Goal: Find specific page/section: Find specific page/section

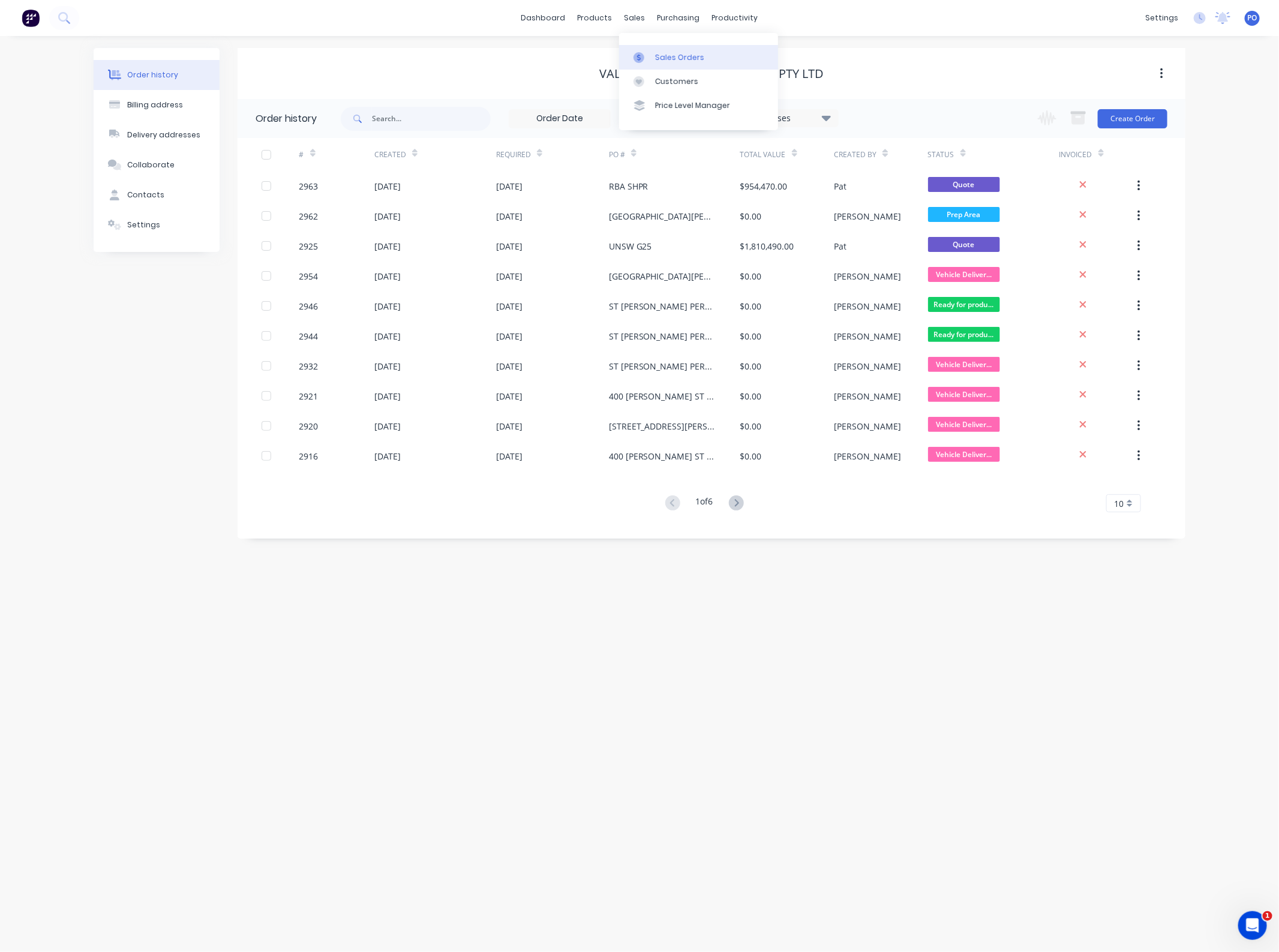
click at [657, 48] on link "Sales Orders" at bounding box center [699, 57] width 159 height 24
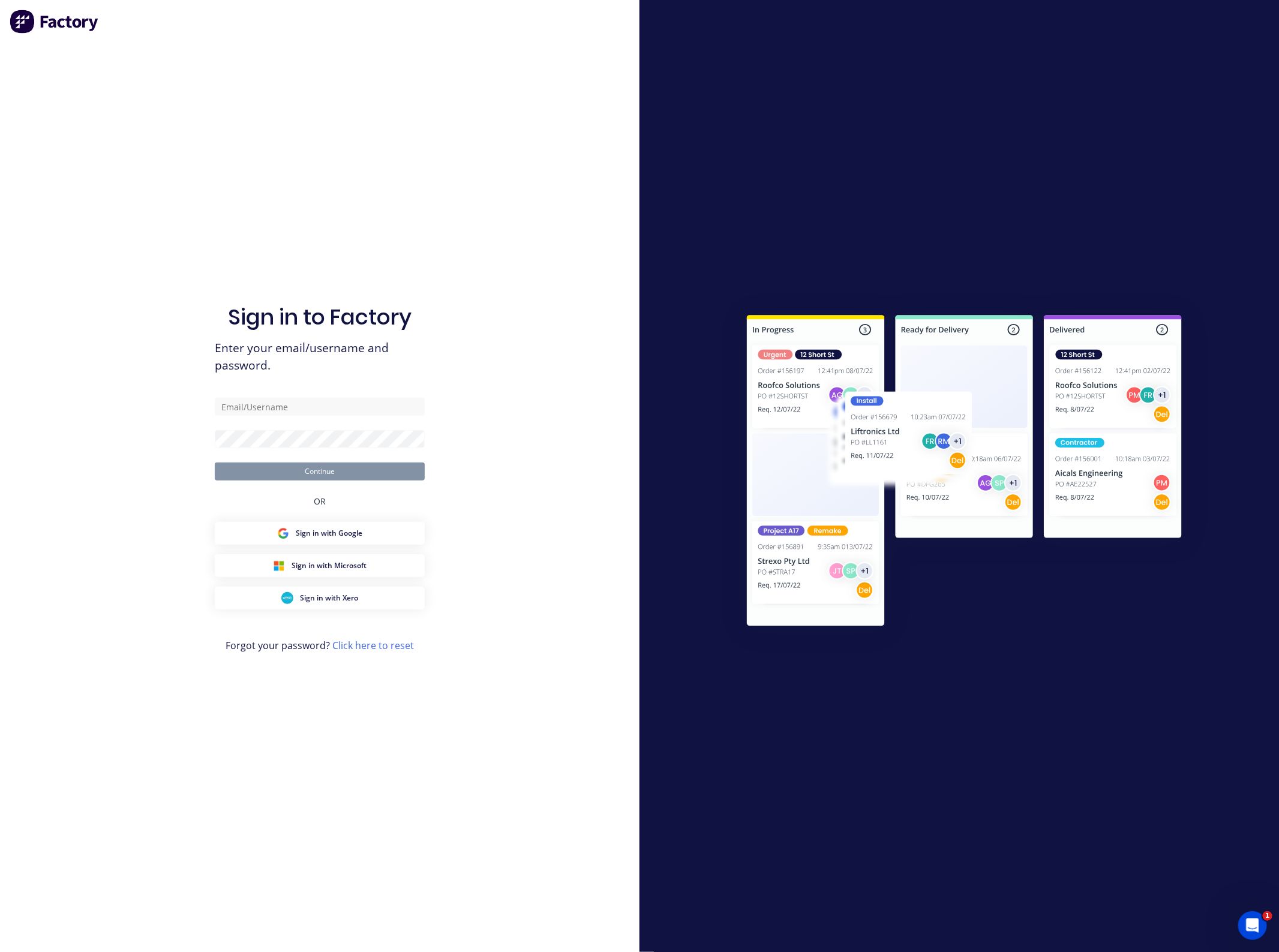
type input "[EMAIL_ADDRESS][DOMAIN_NAME]"
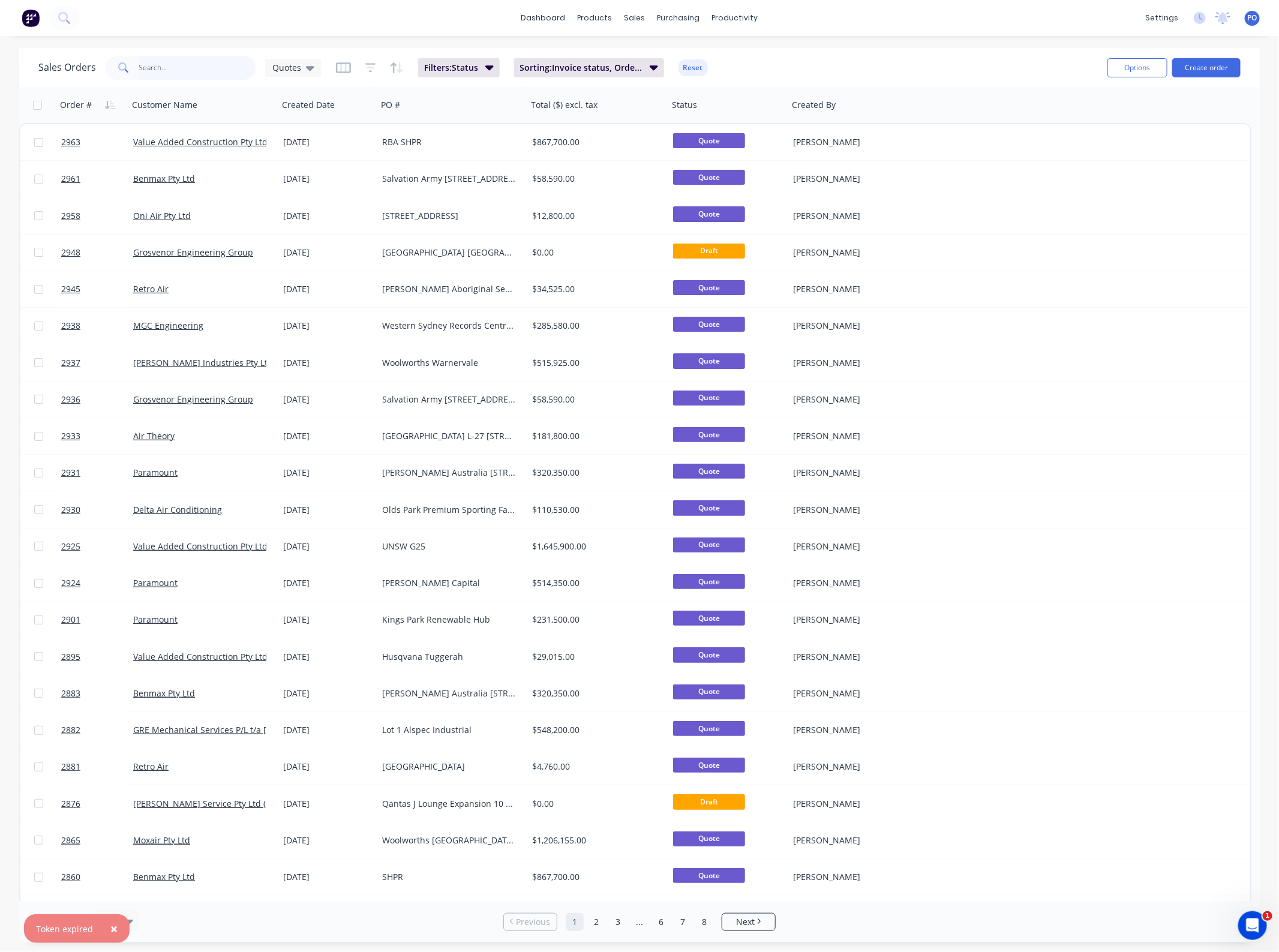
click at [190, 58] on input "text" at bounding box center [197, 68] width 117 height 24
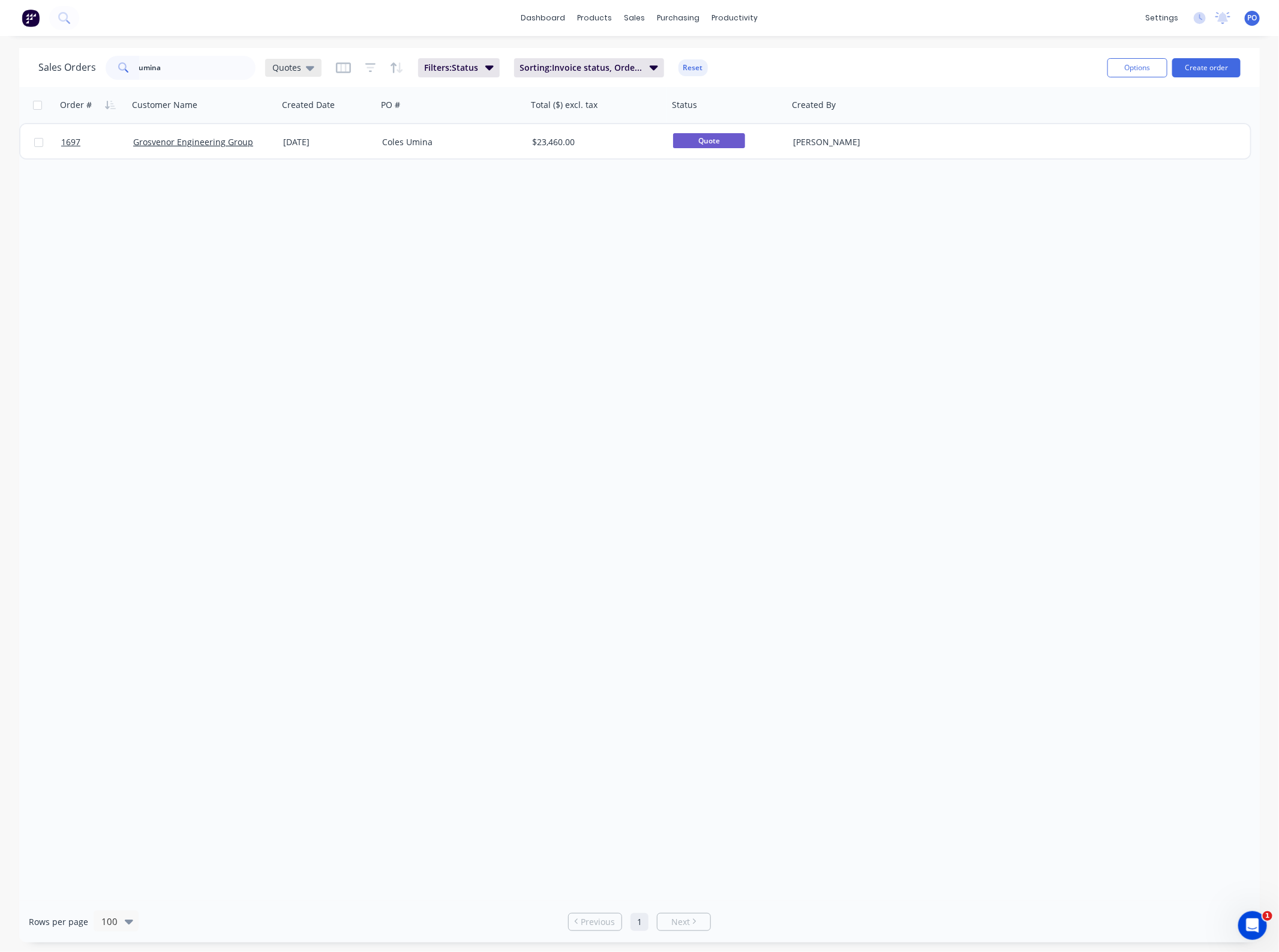
click at [290, 64] on span "Quotes" at bounding box center [287, 68] width 29 height 13
click at [301, 160] on div "None edit" at bounding box center [350, 170] width 161 height 24
click at [282, 160] on div "None edit" at bounding box center [350, 170] width 161 height 24
click at [291, 172] on button "None" at bounding box center [338, 169] width 137 height 14
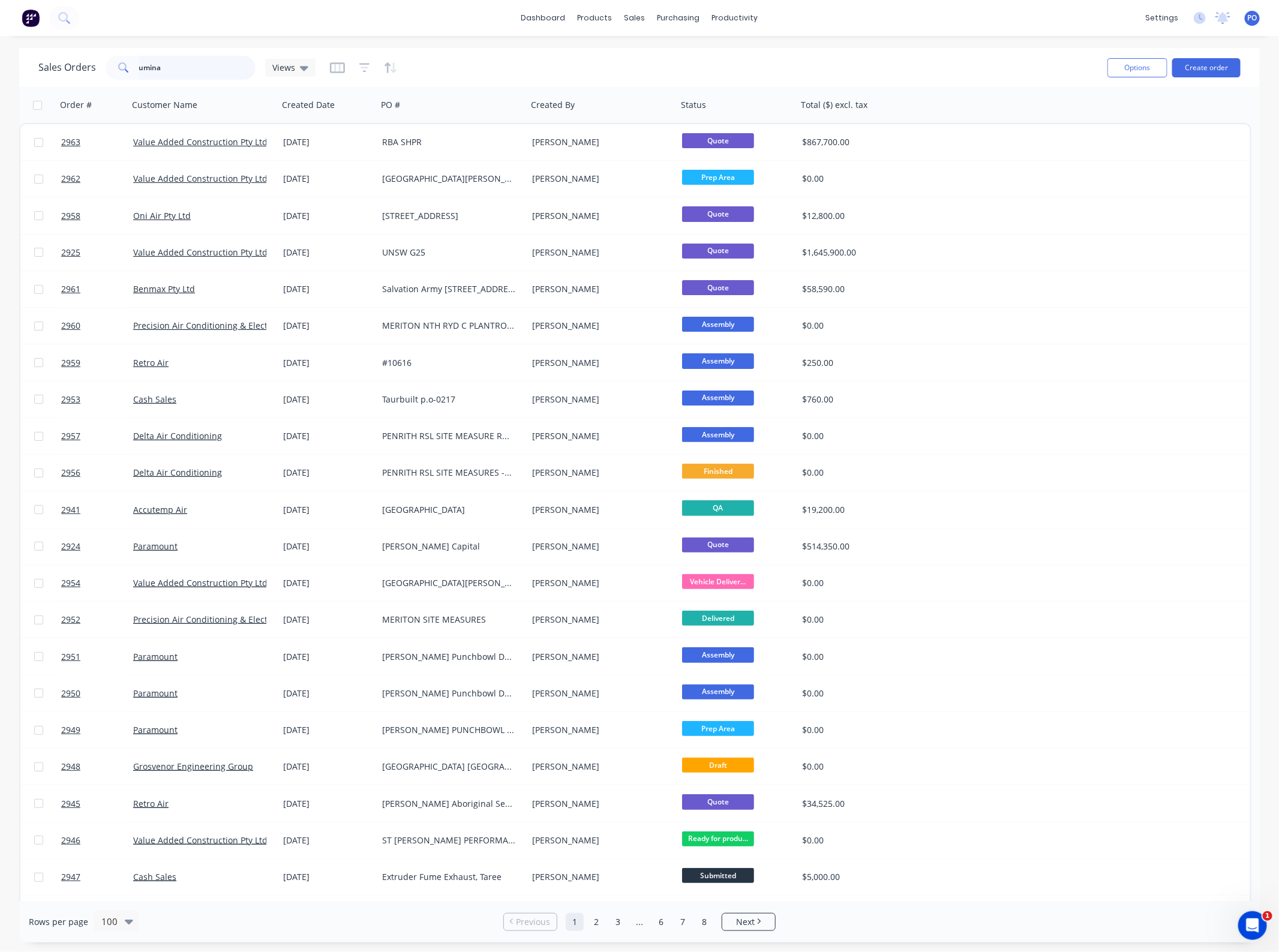
click at [199, 69] on input "umina" at bounding box center [197, 68] width 117 height 24
type input "umina"
